Goal: Check status

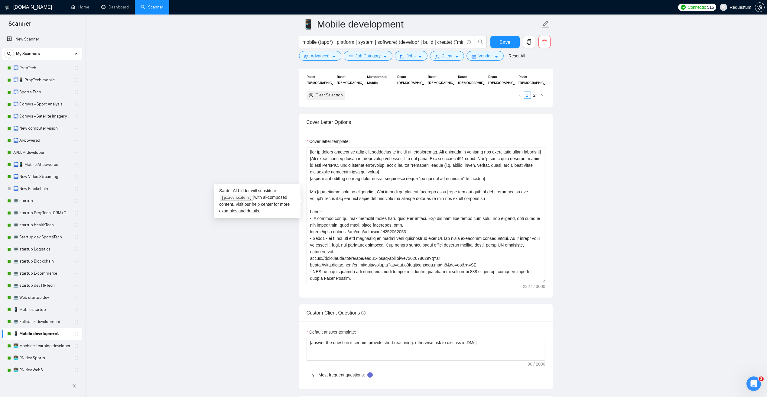
scroll to position [93, 0]
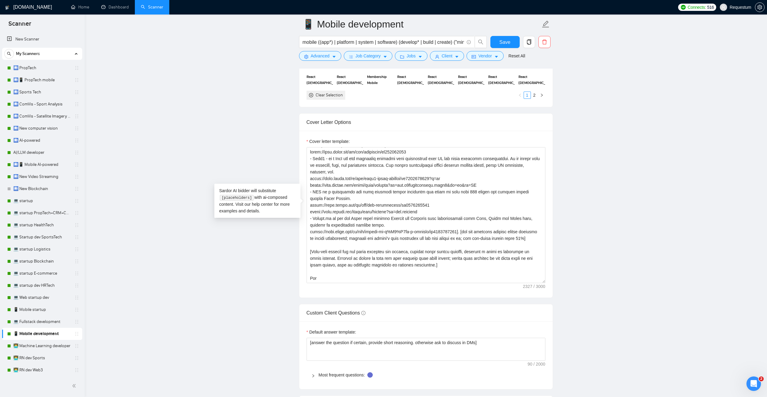
click at [191, 255] on main "📱 Mobile development mobile ((app*) | platform | system | software) (develop* |…" at bounding box center [425, 295] width 663 height 1813
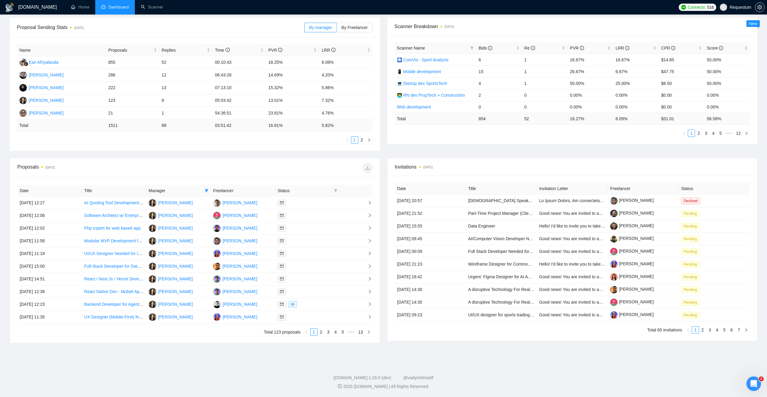
click at [164, 359] on div "GigRadar.io Home Dashboard Scanner Connects: 516 Requestum Team Dashboard 2025-…" at bounding box center [383, 154] width 767 height 486
click at [73, 218] on td "10 Jul, 2025 12:06" at bounding box center [49, 215] width 64 height 13
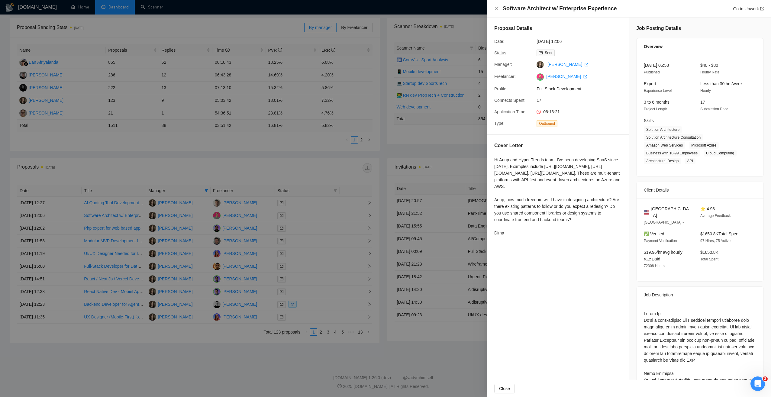
click at [330, 174] on div at bounding box center [385, 198] width 771 height 397
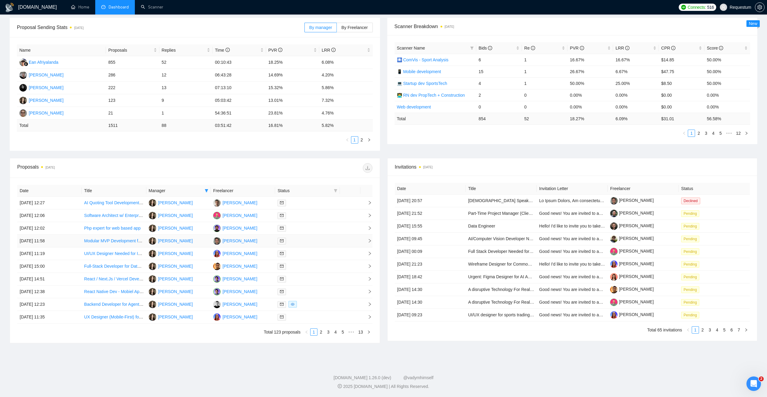
click at [70, 243] on td "10 Jul, 2025 11:58" at bounding box center [49, 241] width 64 height 13
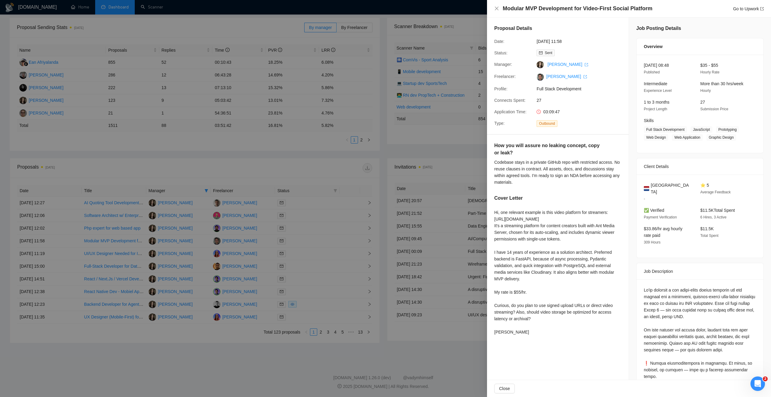
click at [306, 358] on div at bounding box center [385, 198] width 771 height 397
